Goal: Transaction & Acquisition: Purchase product/service

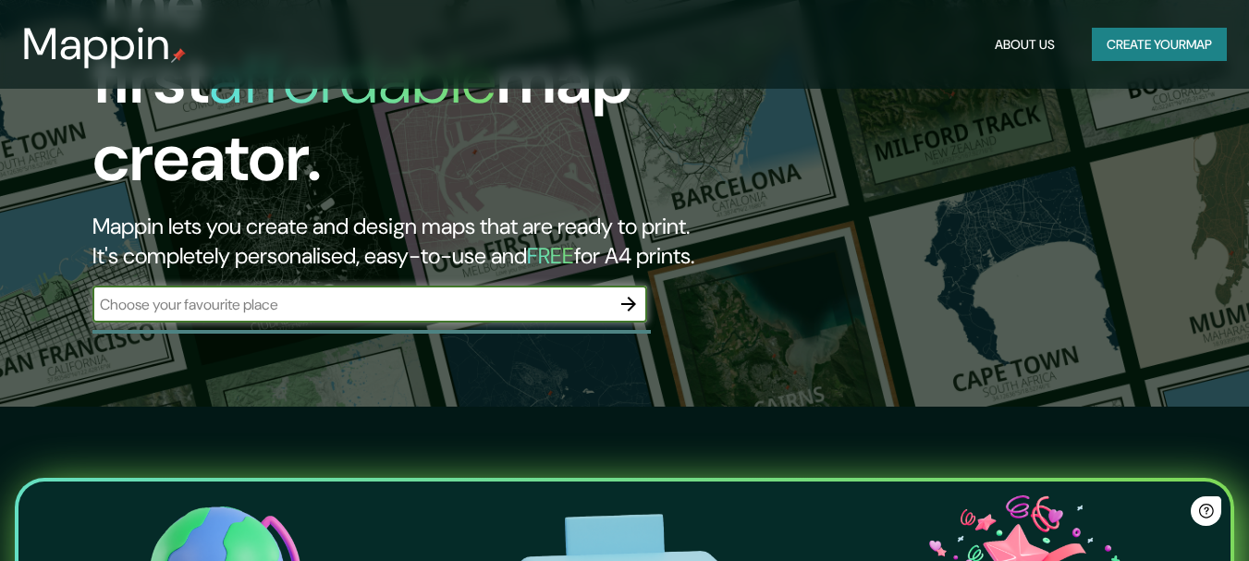
click at [395, 294] on input "text" at bounding box center [351, 304] width 518 height 21
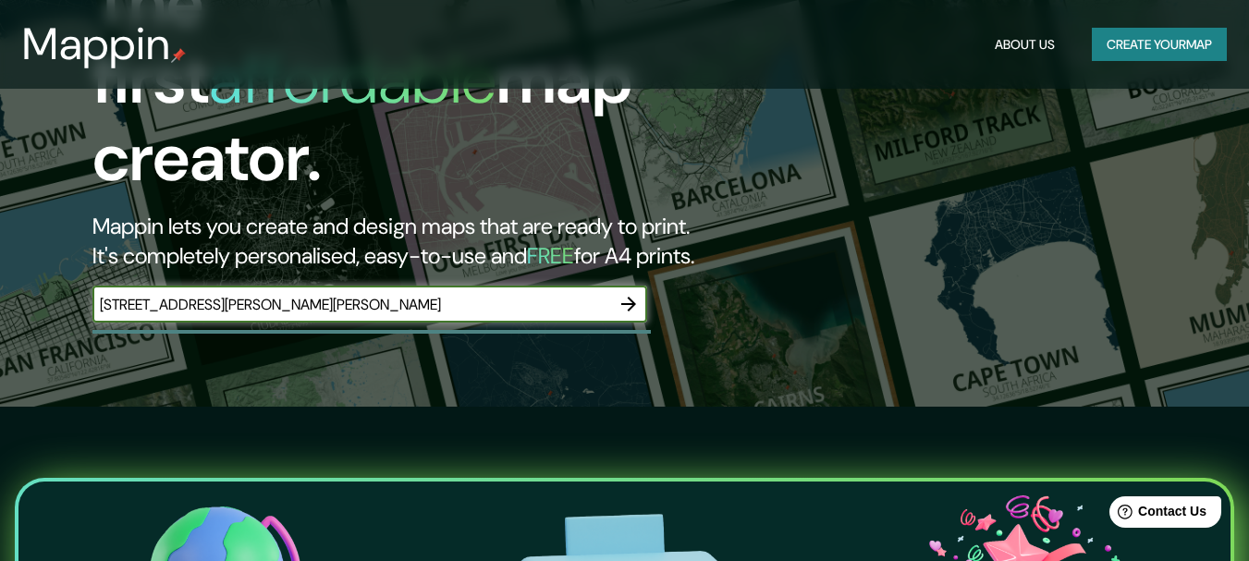
type input "[STREET_ADDRESS][PERSON_NAME][PERSON_NAME]"
click at [637, 293] on icon "button" at bounding box center [629, 304] width 22 height 22
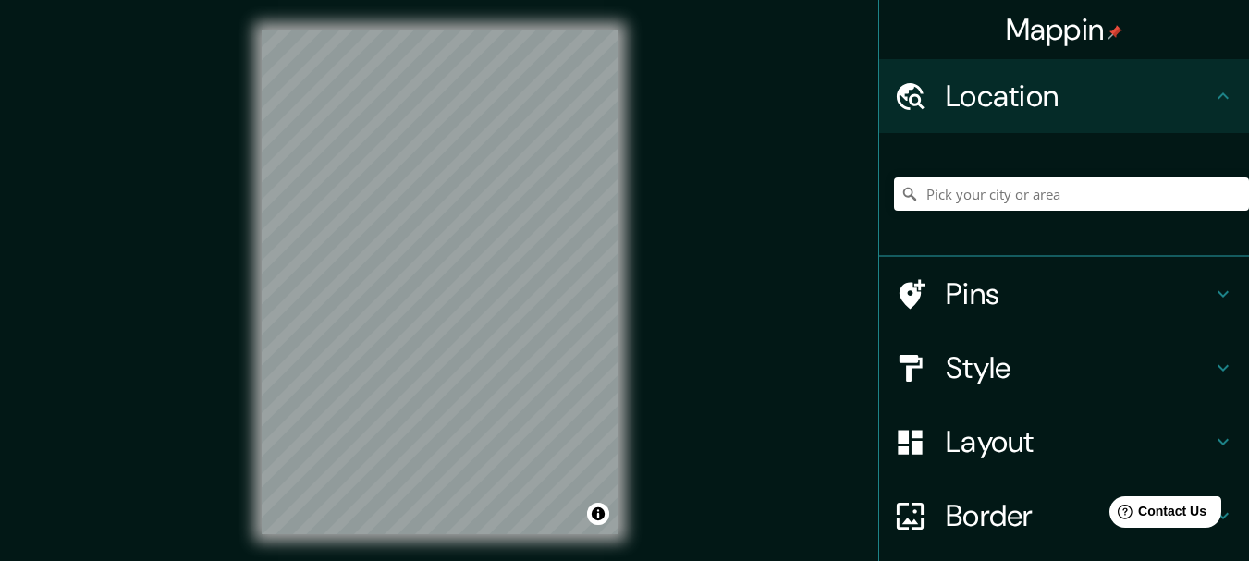
click at [646, 296] on div "© Mapbox © OpenStreetMap Improve this map" at bounding box center [440, 282] width 416 height 564
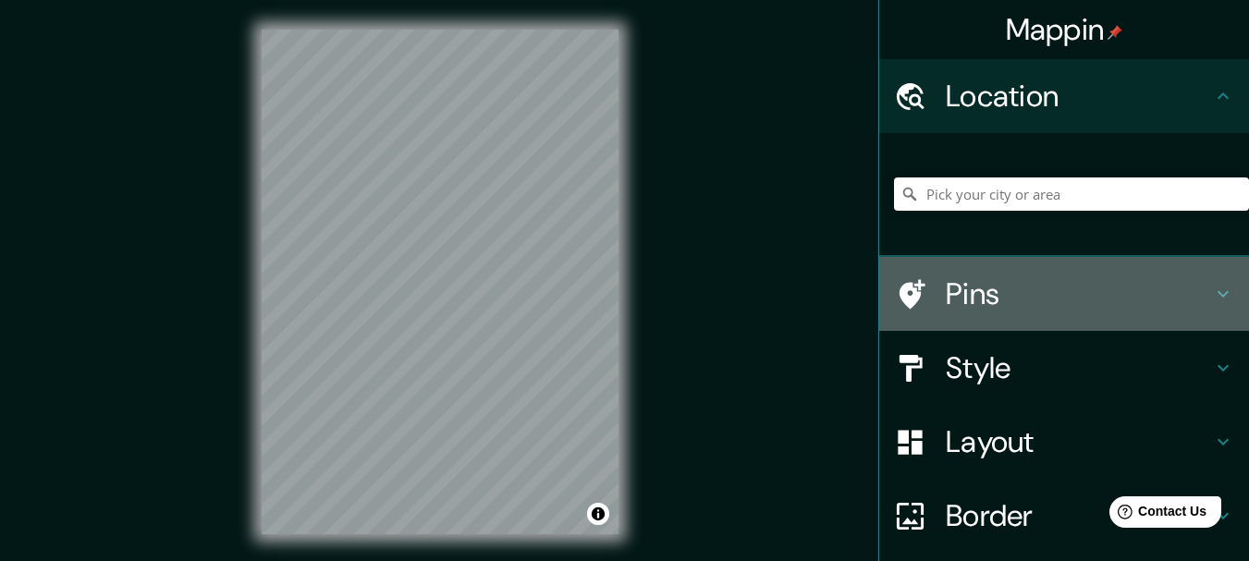
click at [1057, 294] on h4 "Pins" at bounding box center [1079, 294] width 266 height 37
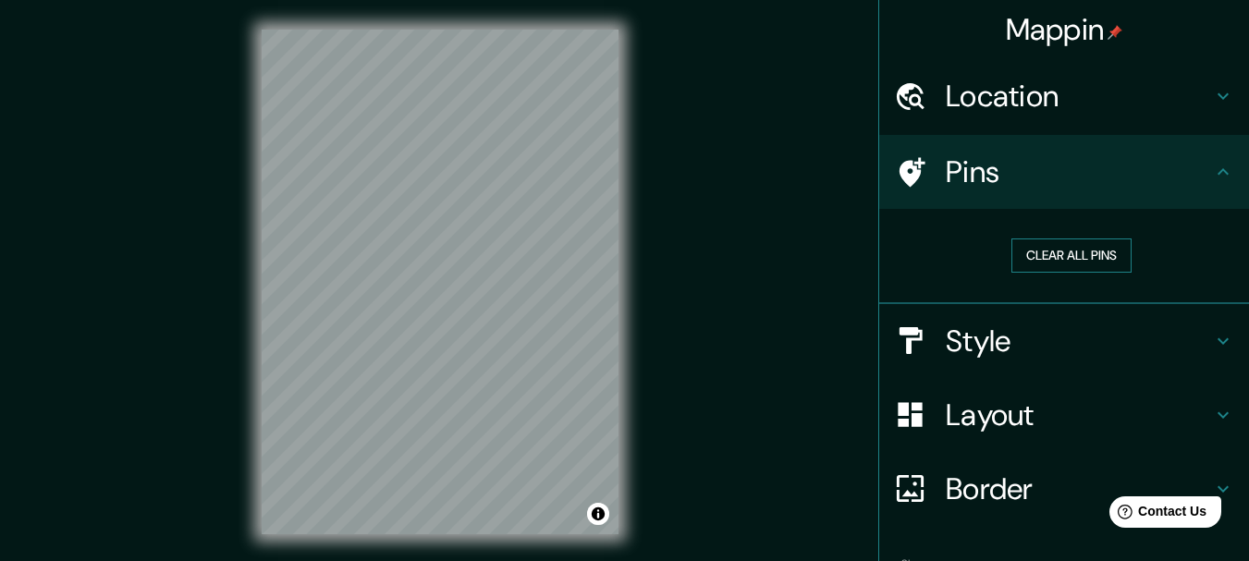
click at [1059, 250] on button "Clear all pins" at bounding box center [1072, 256] width 120 height 34
click at [1031, 193] on div "Pins" at bounding box center [1064, 172] width 370 height 74
drag, startPoint x: 437, startPoint y: 218, endPoint x: 442, endPoint y: 210, distance: 9.5
click at [442, 210] on div at bounding box center [446, 209] width 15 height 15
click at [1031, 249] on button "Clear all pins" at bounding box center [1072, 256] width 120 height 34
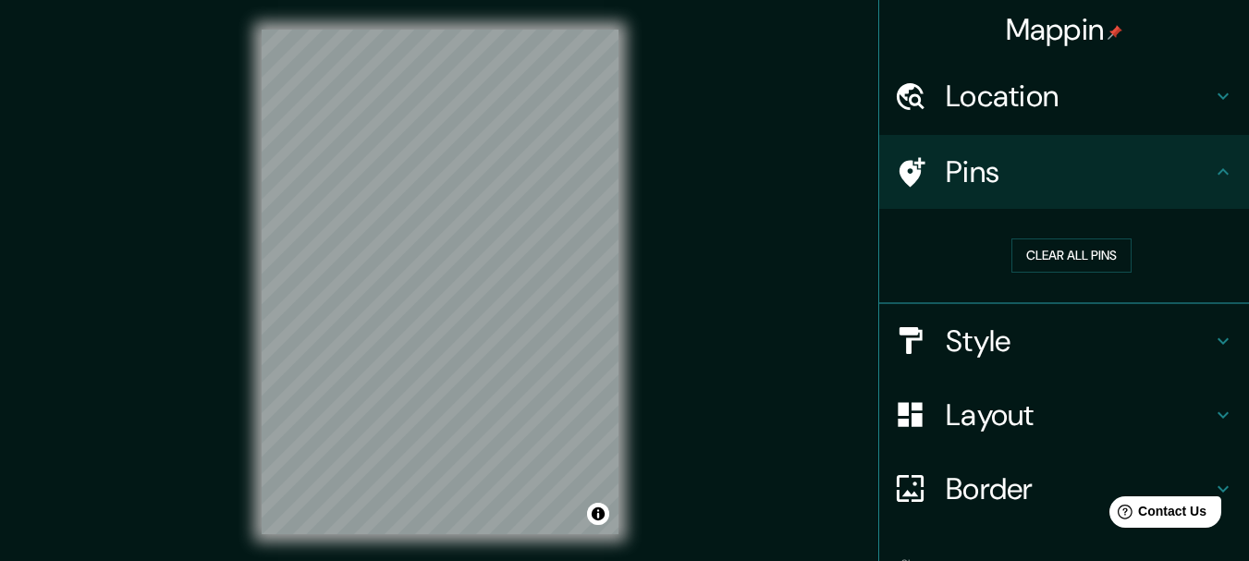
click at [1009, 328] on h4 "Style" at bounding box center [1079, 341] width 266 height 37
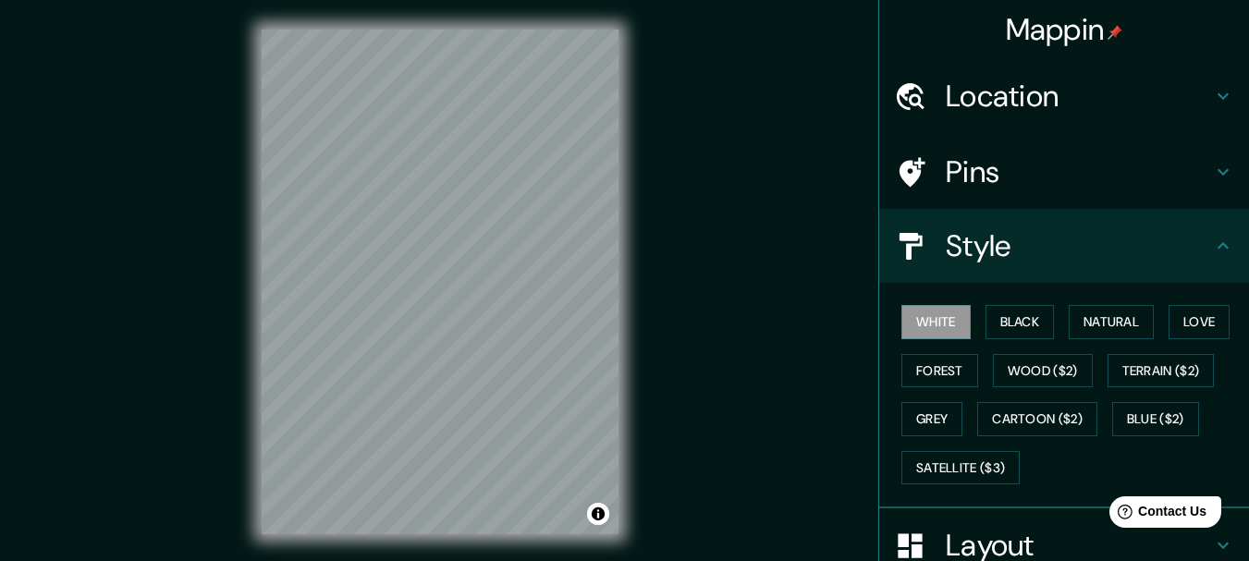
scroll to position [154, 0]
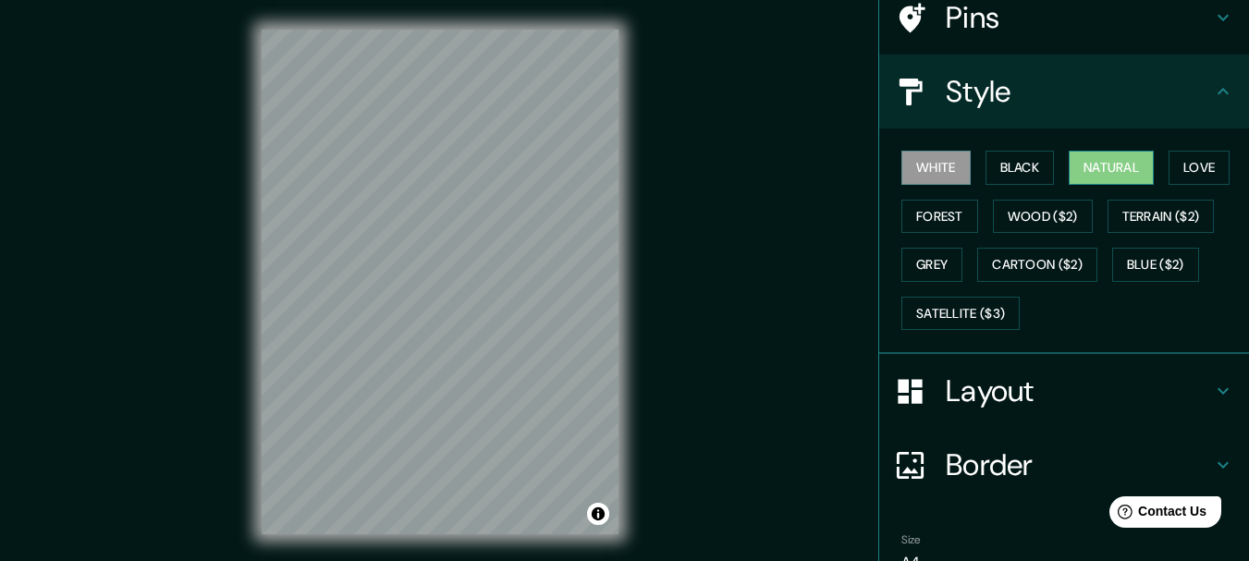
click at [1123, 159] on button "Natural" at bounding box center [1111, 168] width 85 height 34
click at [1177, 165] on button "Love" at bounding box center [1199, 168] width 61 height 34
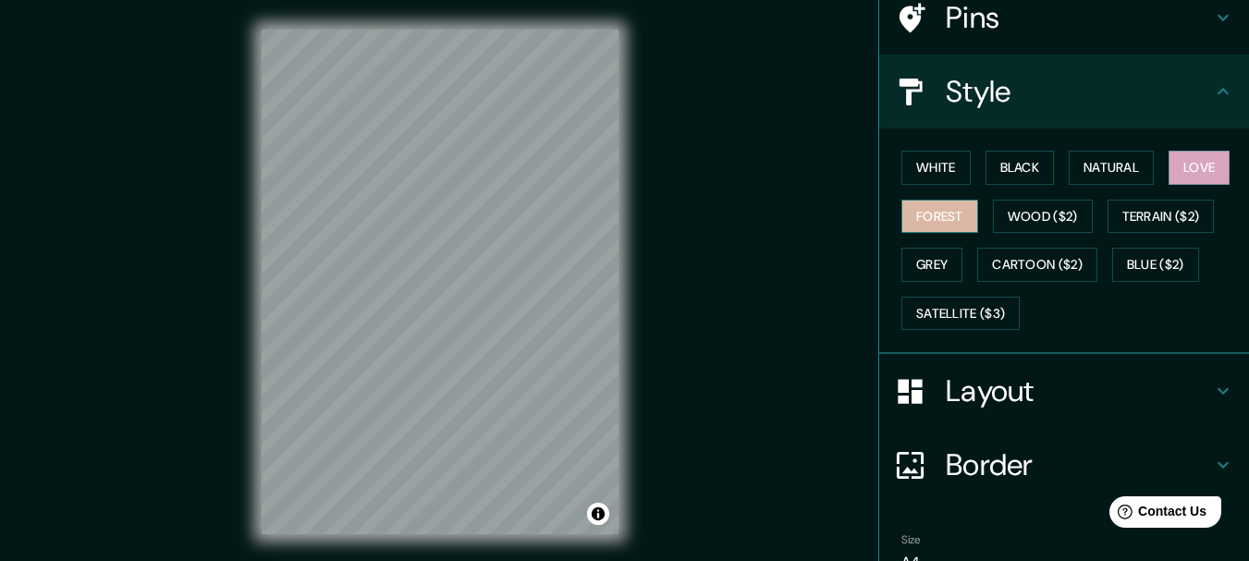
click at [946, 222] on button "Forest" at bounding box center [940, 217] width 77 height 34
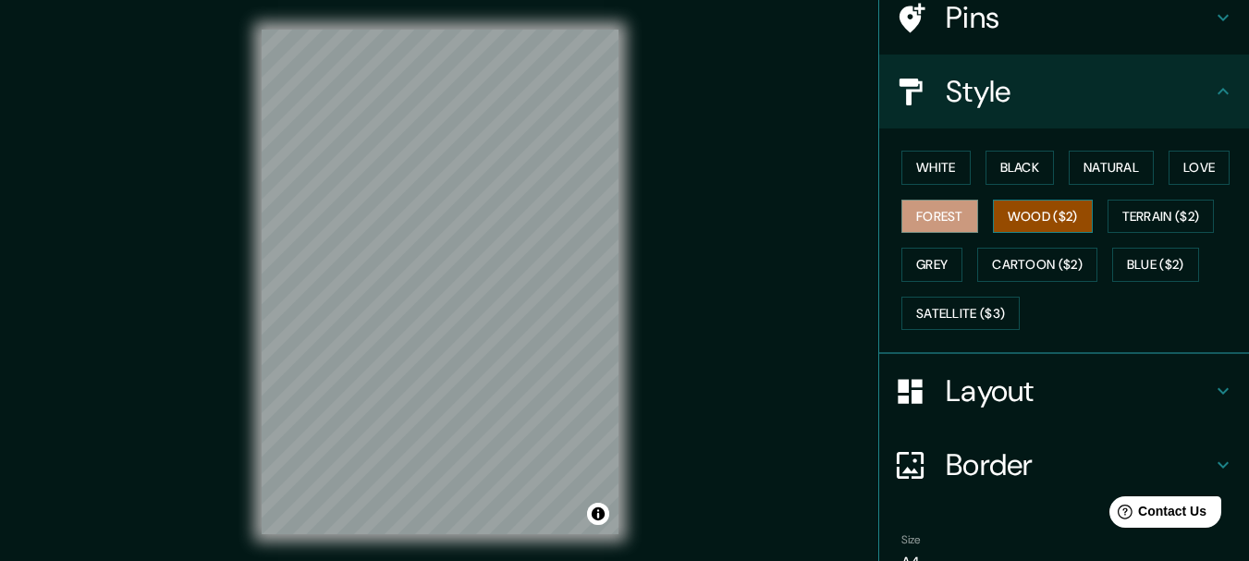
click at [1002, 222] on button "Wood ($2)" at bounding box center [1043, 217] width 100 height 34
click at [1126, 219] on button "Terrain ($2)" at bounding box center [1161, 217] width 107 height 34
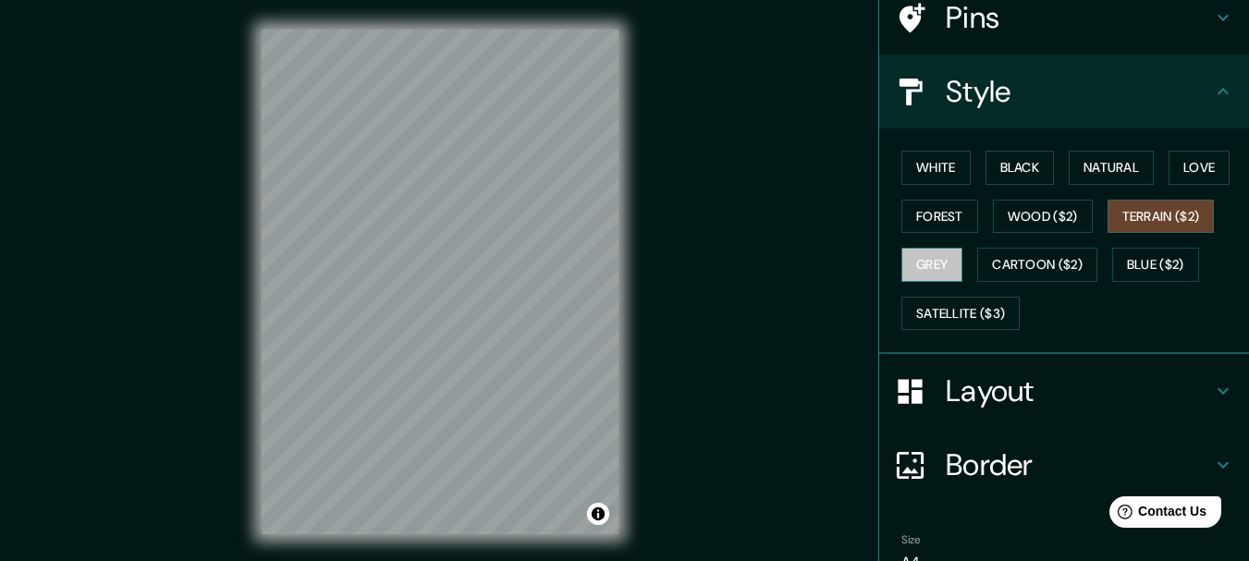
click at [922, 264] on button "Grey" at bounding box center [932, 265] width 61 height 34
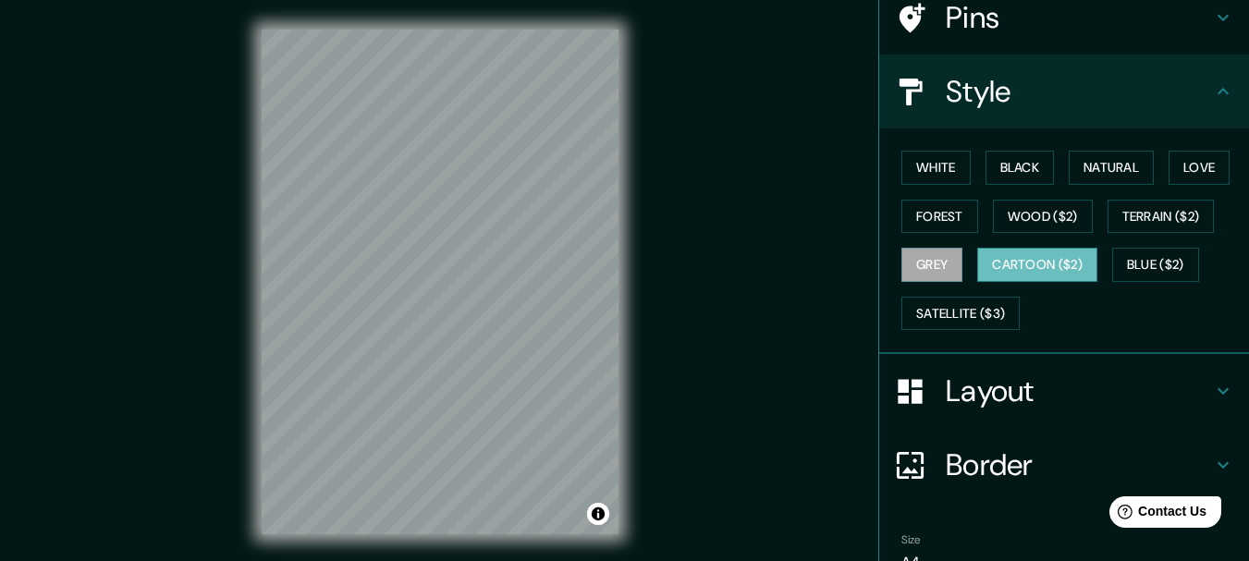
click at [1015, 264] on button "Cartoon ($2)" at bounding box center [1037, 265] width 120 height 34
click at [1155, 257] on button "Blue ($2)" at bounding box center [1155, 265] width 87 height 34
click at [1054, 267] on button "Cartoon ($2)" at bounding box center [1037, 265] width 120 height 34
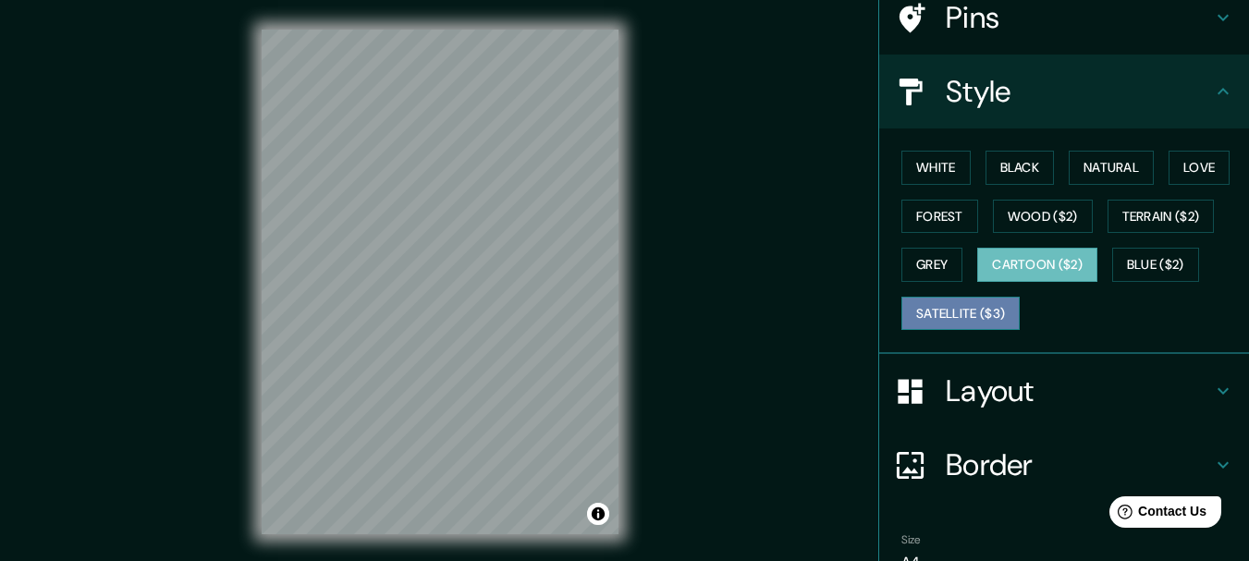
click at [936, 309] on button "Satellite ($3)" at bounding box center [961, 314] width 118 height 34
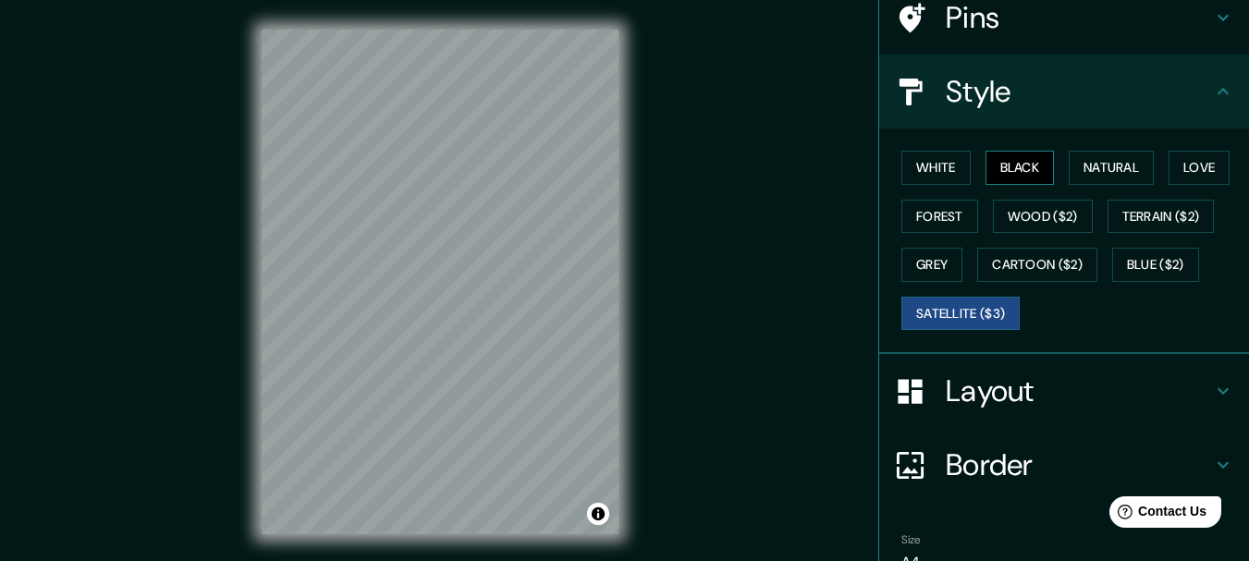
click at [1020, 173] on button "Black" at bounding box center [1020, 168] width 69 height 34
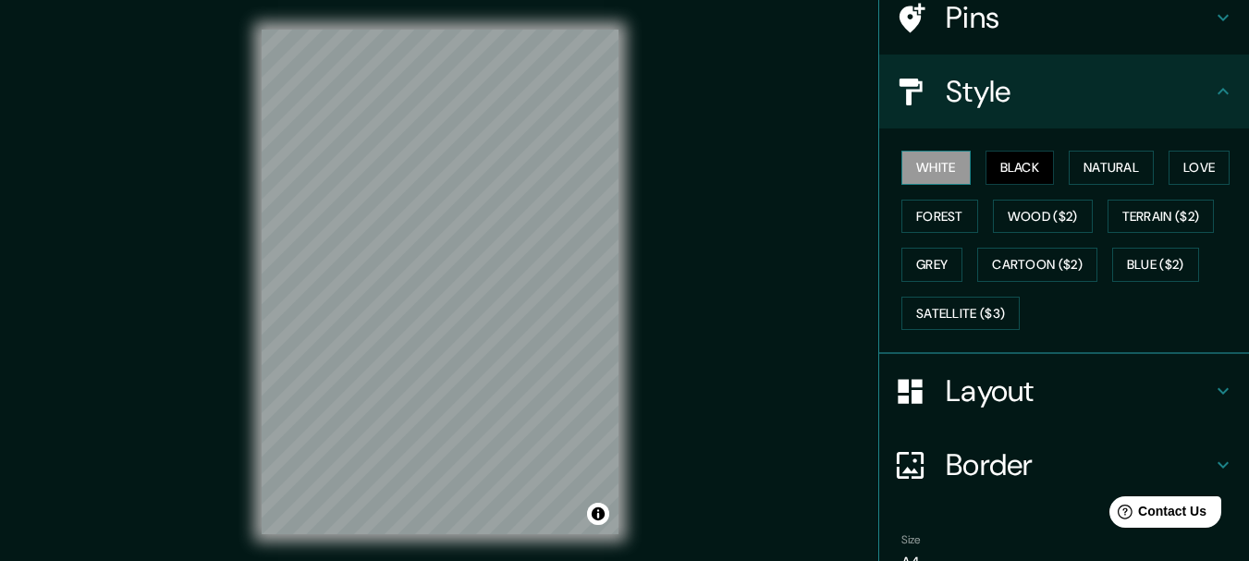
click at [930, 174] on button "White" at bounding box center [936, 168] width 69 height 34
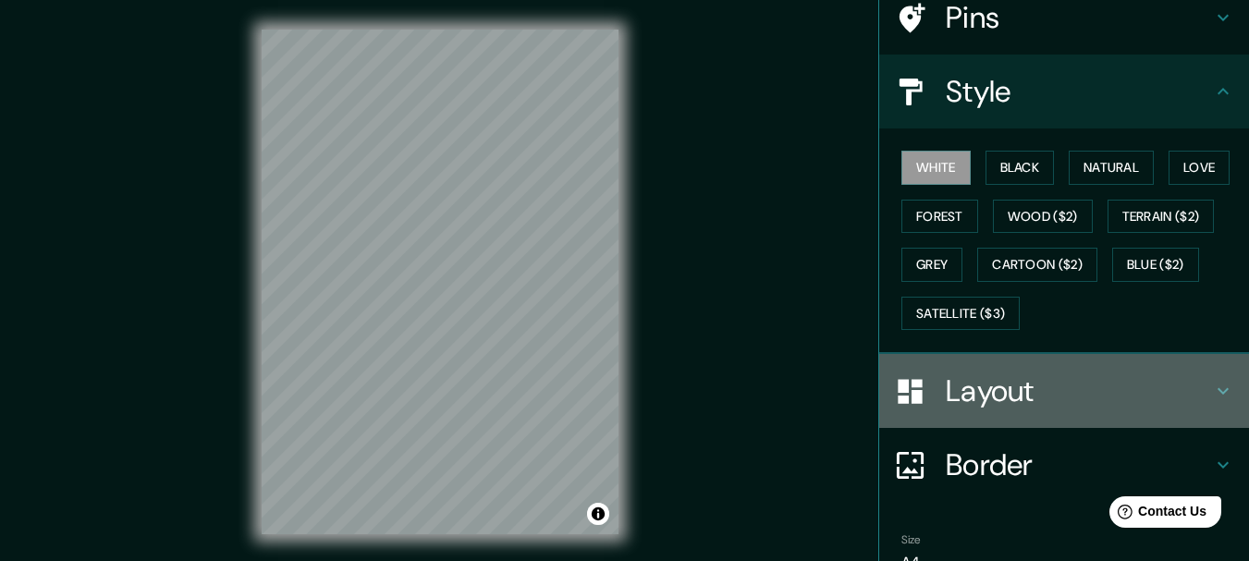
click at [956, 397] on h4 "Layout" at bounding box center [1079, 391] width 266 height 37
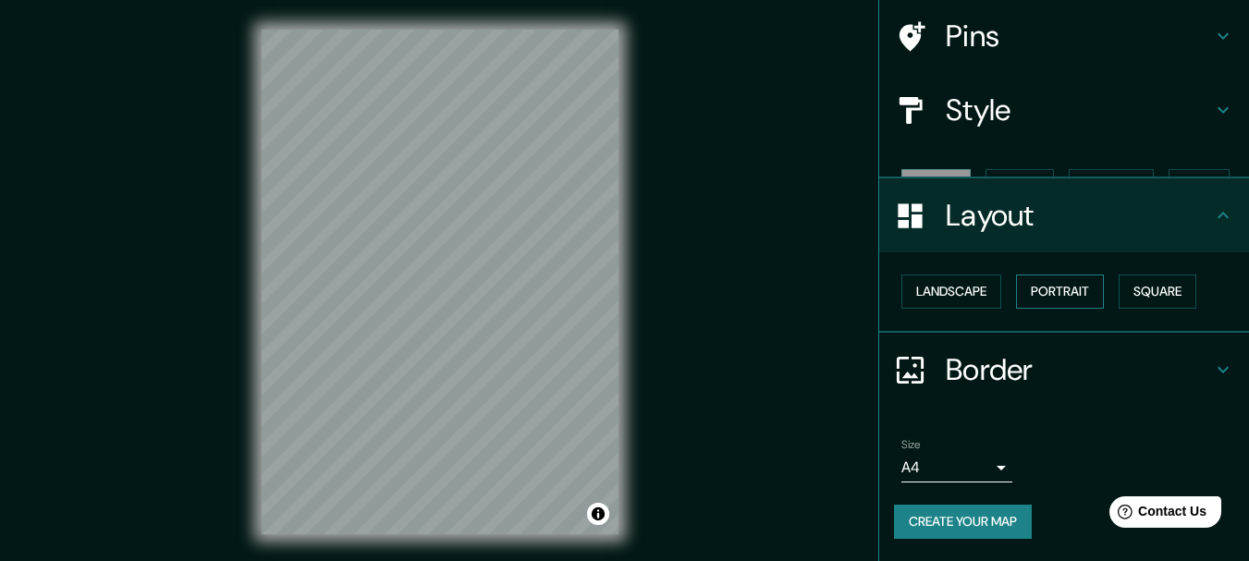
scroll to position [104, 0]
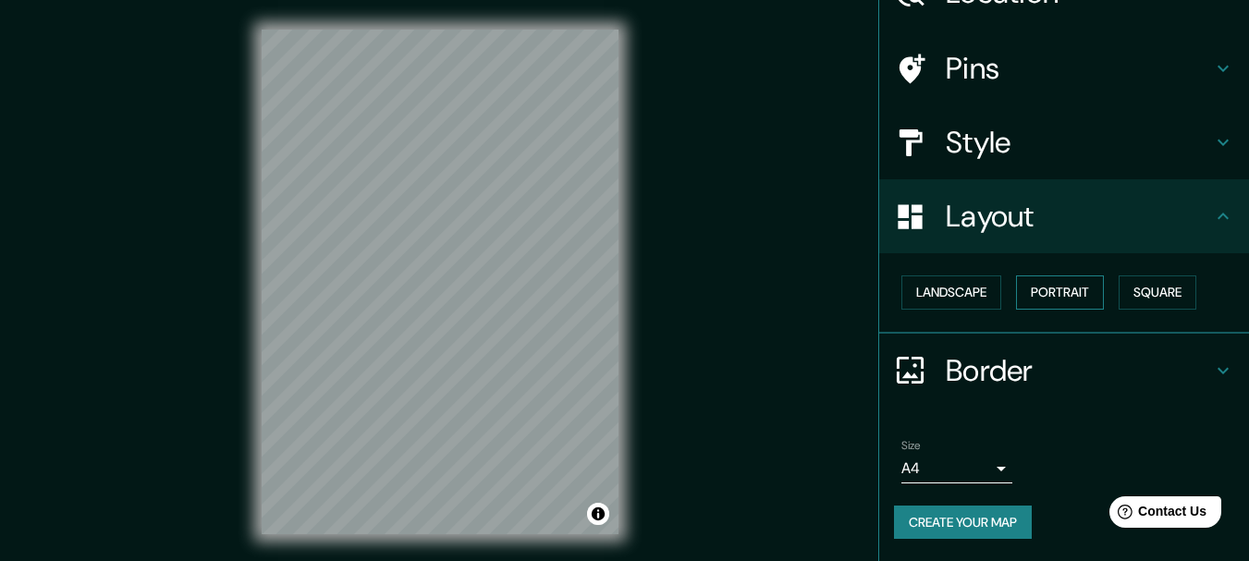
click at [1048, 297] on button "Portrait" at bounding box center [1060, 293] width 88 height 34
click at [961, 296] on button "Landscape" at bounding box center [952, 293] width 100 height 34
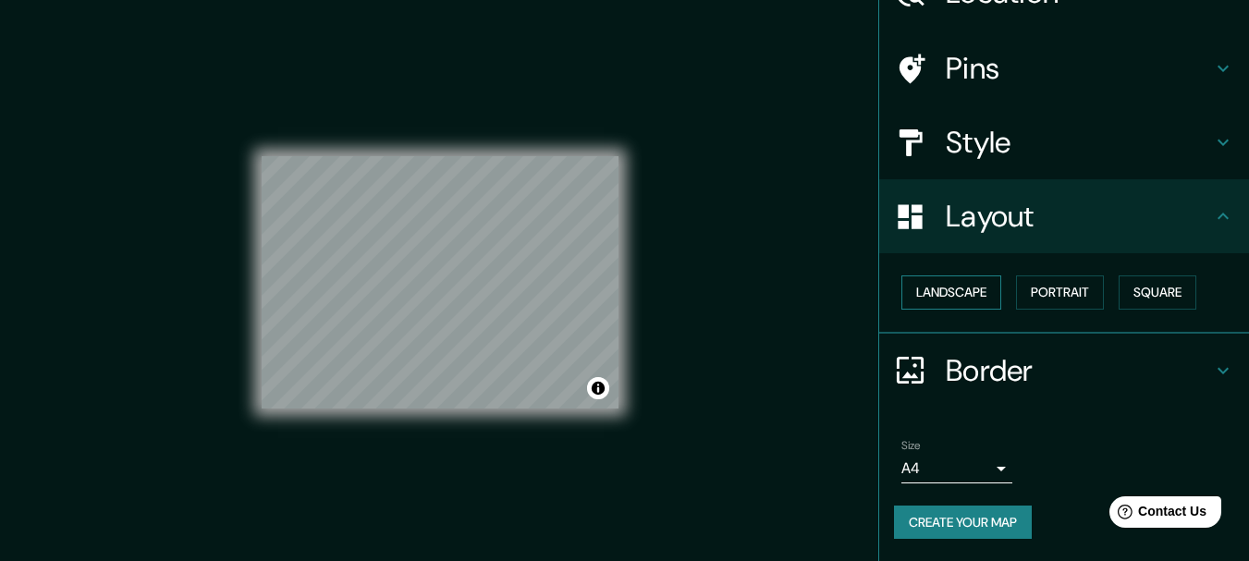
click at [961, 296] on button "Landscape" at bounding box center [952, 293] width 100 height 34
click at [1134, 291] on button "Square" at bounding box center [1158, 293] width 78 height 34
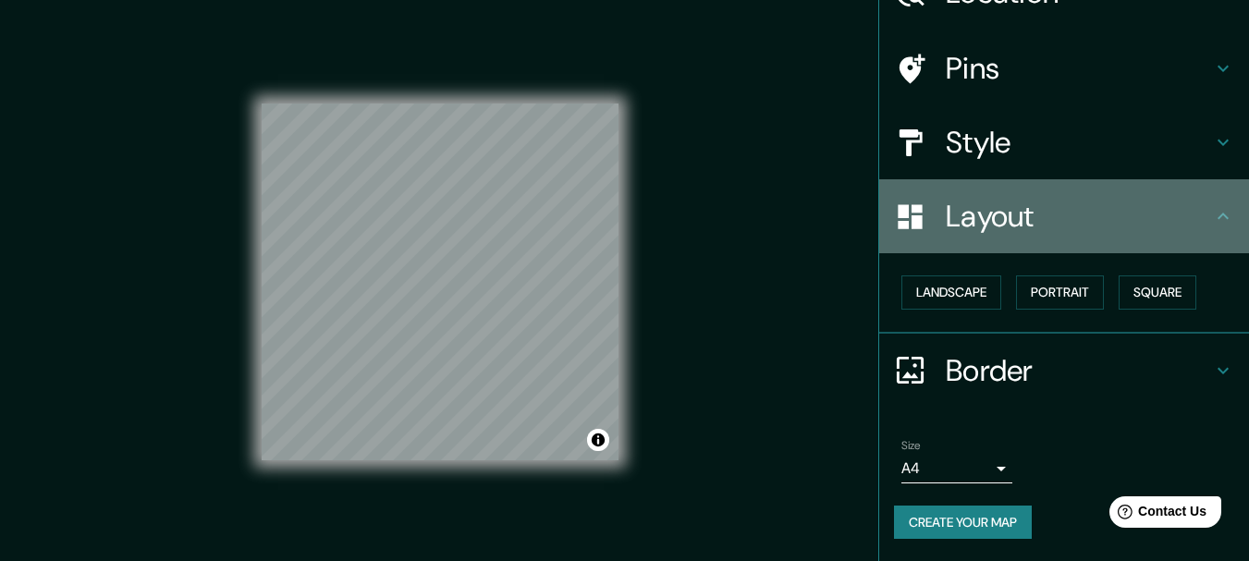
click at [1113, 230] on h4 "Layout" at bounding box center [1079, 216] width 266 height 37
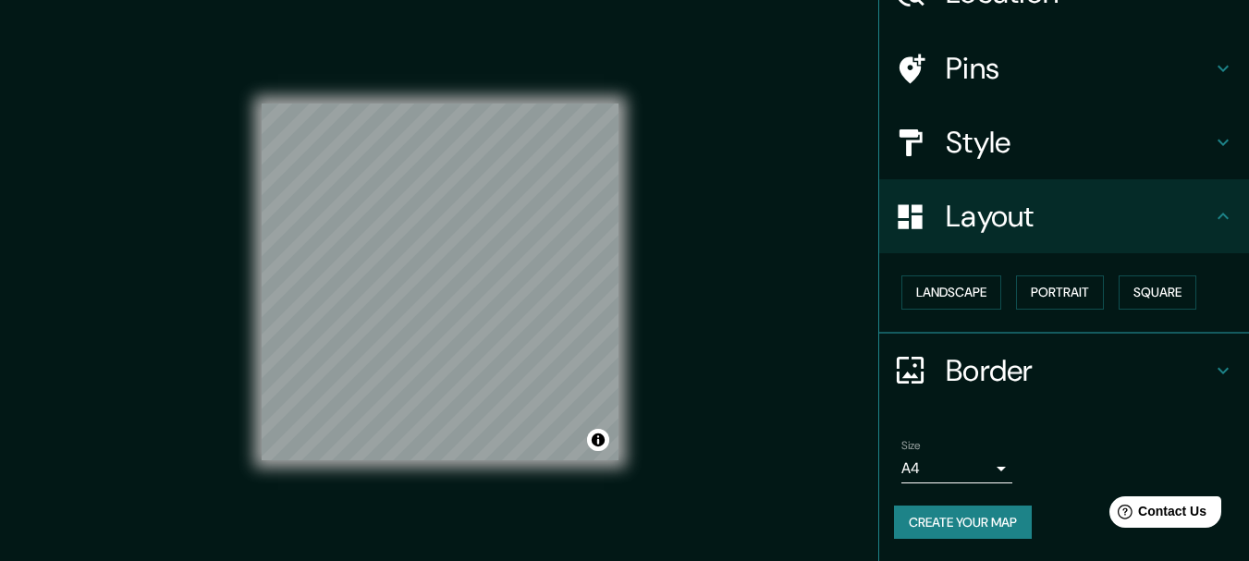
click at [1212, 215] on icon at bounding box center [1223, 216] width 22 height 22
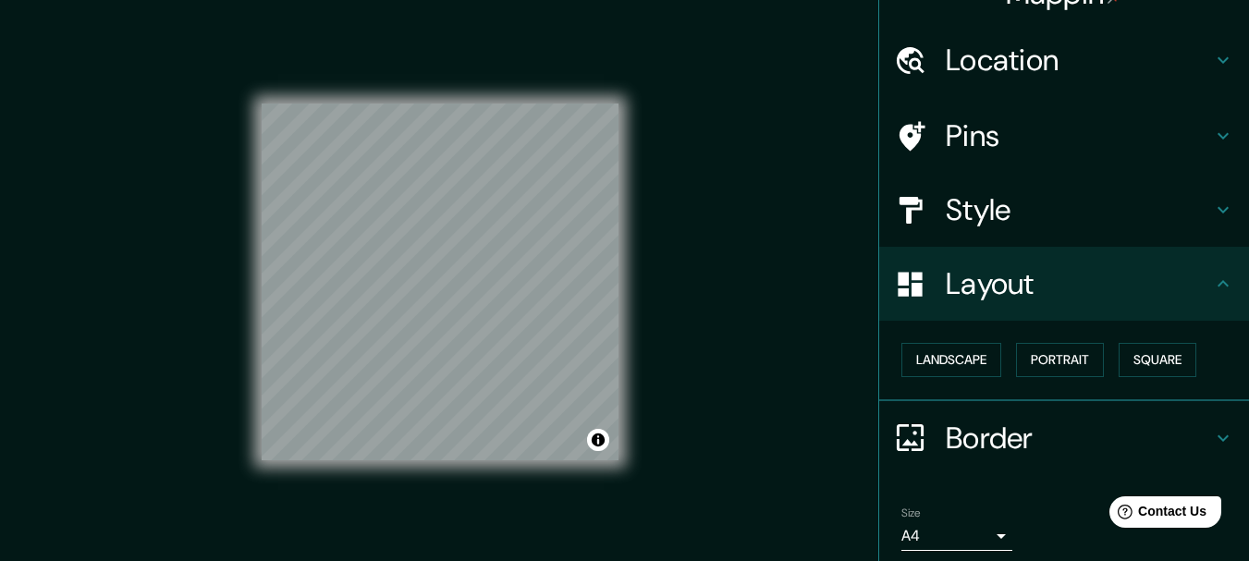
scroll to position [0, 0]
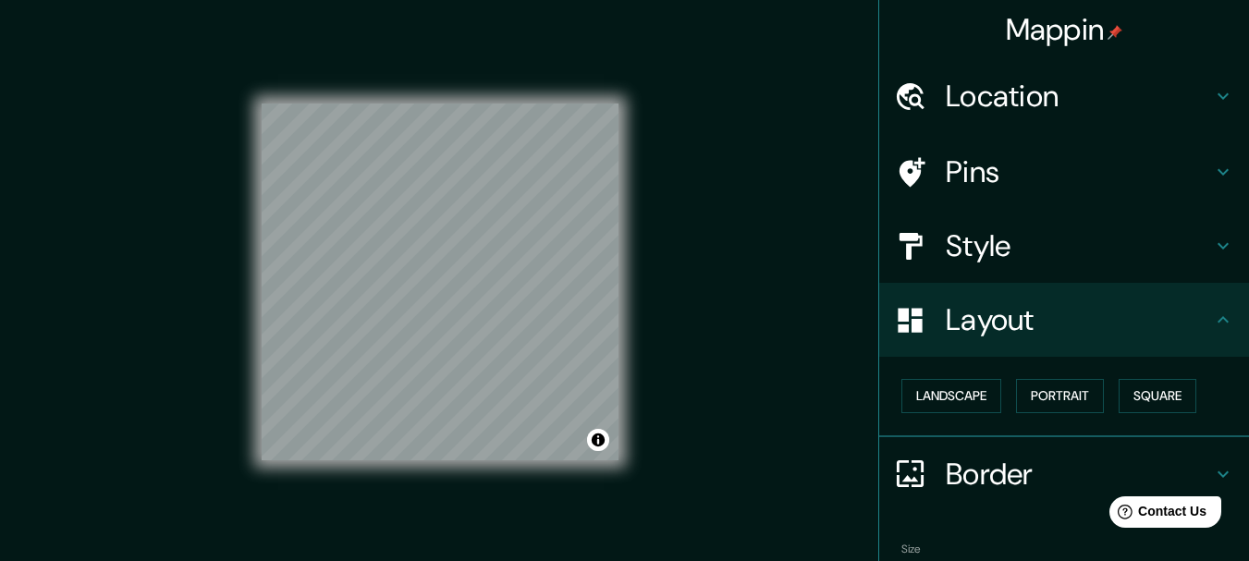
click at [1173, 103] on h4 "Location" at bounding box center [1079, 96] width 266 height 37
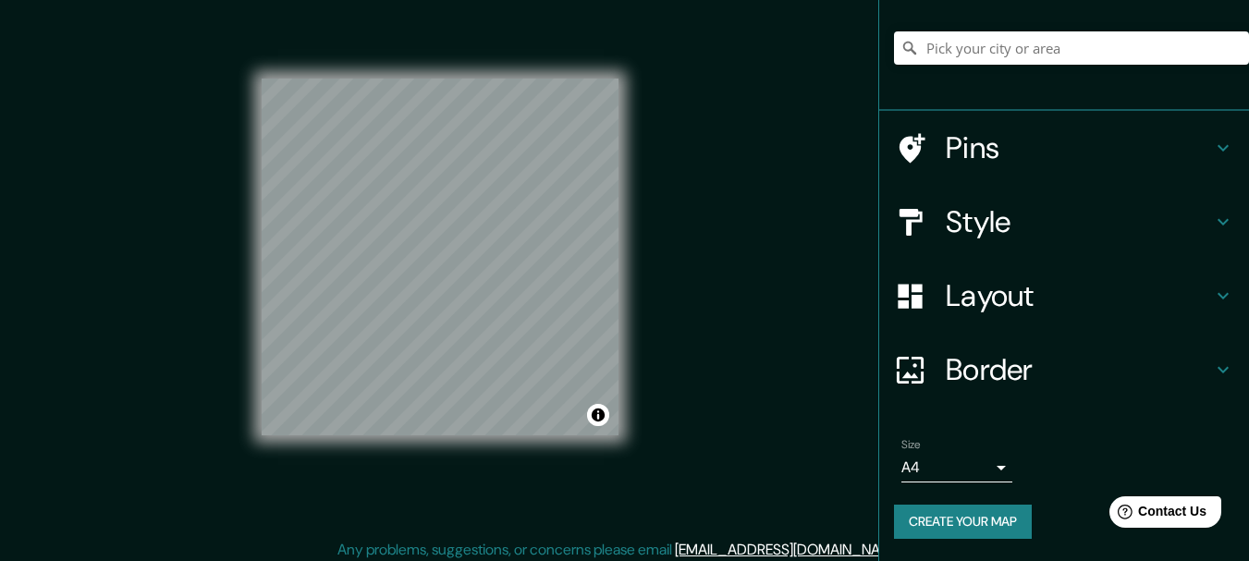
scroll to position [32, 0]
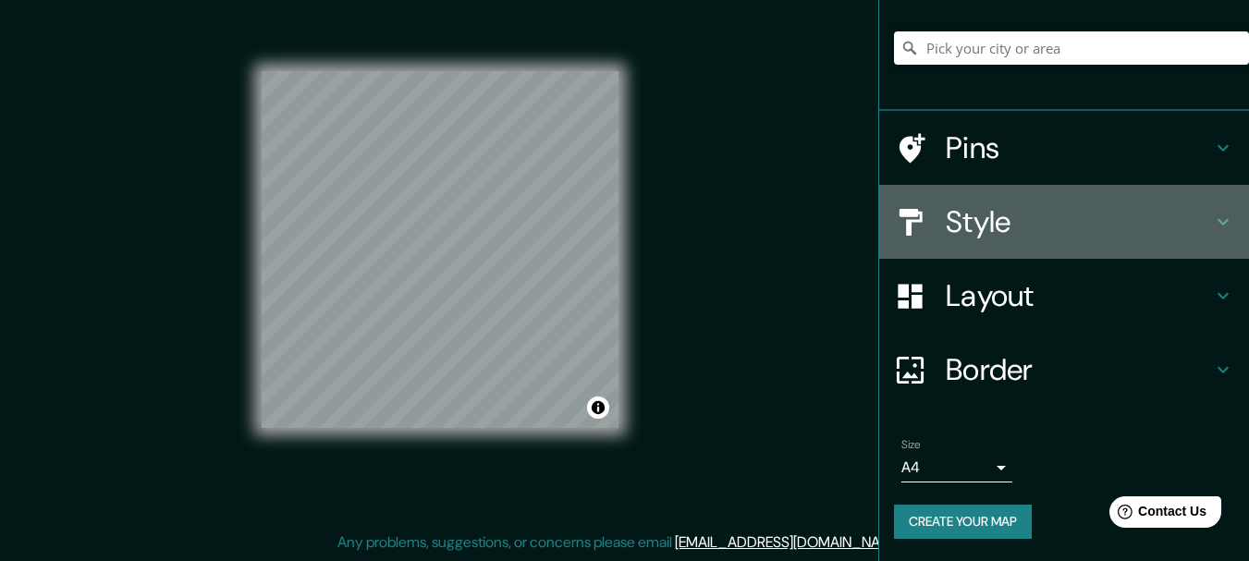
click at [1101, 202] on div "Style" at bounding box center [1064, 222] width 370 height 74
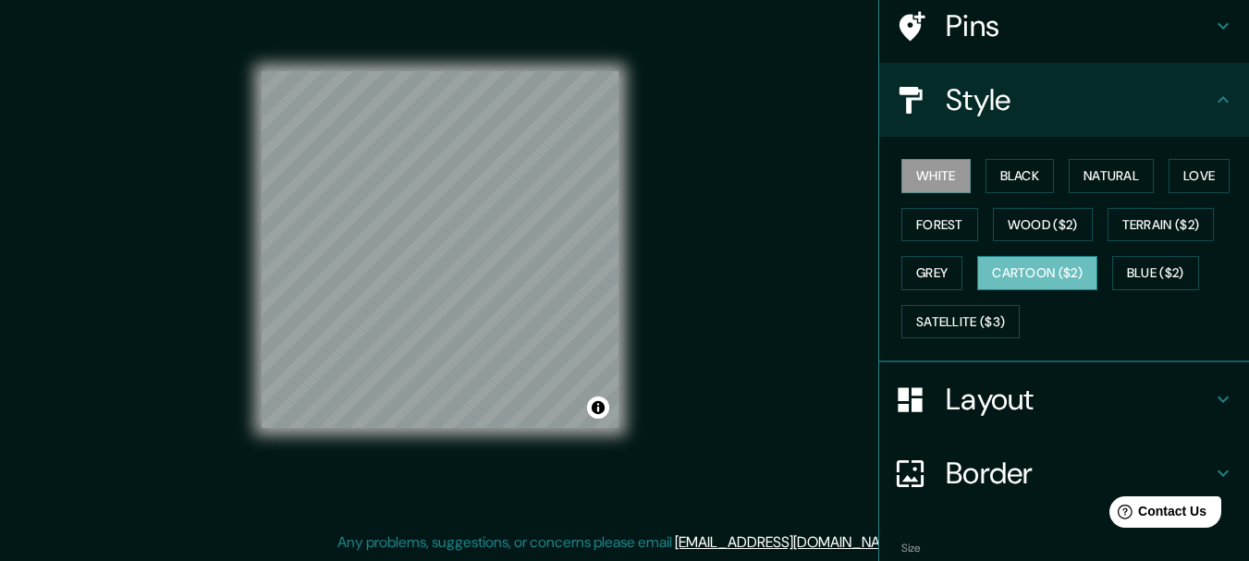
click at [1074, 259] on button "Cartoon ($2)" at bounding box center [1037, 273] width 120 height 34
